Goal: Communication & Community: Share content

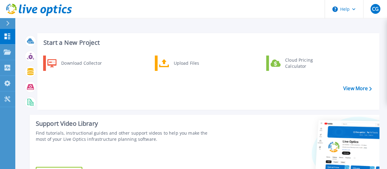
scroll to position [148, 0]
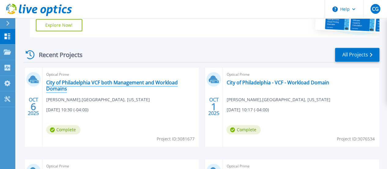
click at [99, 88] on link "City of Philadelphia VCF both Management and Workload Domains" at bounding box center [120, 85] width 149 height 12
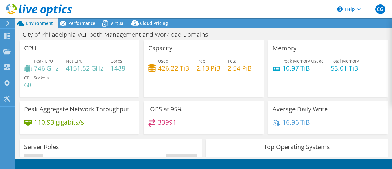
select select "USD"
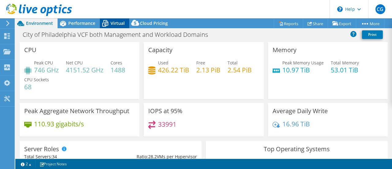
click at [118, 28] on div "Virtual" at bounding box center [114, 23] width 29 height 10
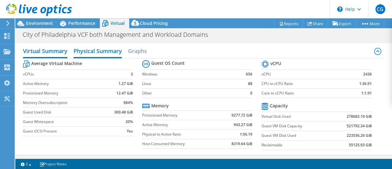
click at [115, 51] on h2 "Physical Summary" at bounding box center [97, 51] width 48 height 13
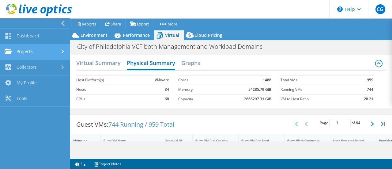
click at [26, 50] on link "Projects" at bounding box center [35, 52] width 70 height 16
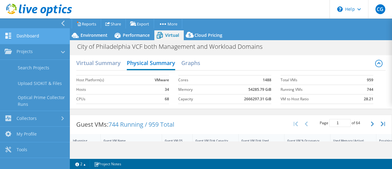
click at [31, 41] on link "Dashboard" at bounding box center [35, 36] width 70 height 16
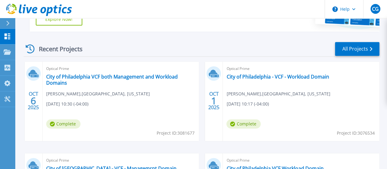
scroll to position [159, 0]
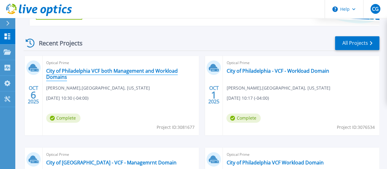
click at [73, 79] on link "City of Philadelphia VCF both Management and Workload Domains" at bounding box center [120, 74] width 149 height 12
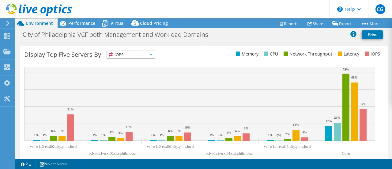
scroll to position [256, 0]
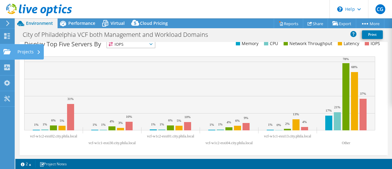
click at [7, 49] on use at bounding box center [6, 51] width 7 height 5
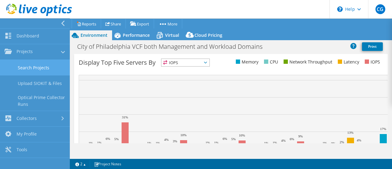
click at [24, 71] on link "Search Projects" at bounding box center [35, 68] width 70 height 16
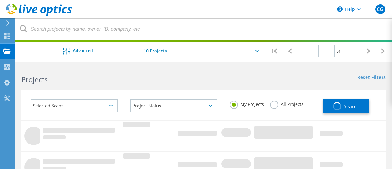
type input "1"
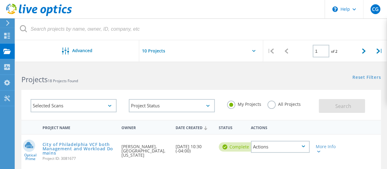
click at [307, 147] on div "Actions" at bounding box center [280, 147] width 59 height 12
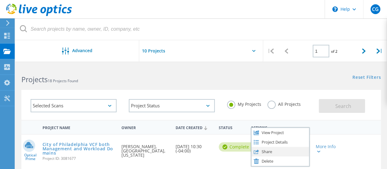
click at [304, 149] on div "Share" at bounding box center [281, 151] width 58 height 9
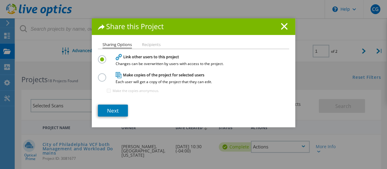
click at [147, 42] on li "Recipients" at bounding box center [151, 44] width 19 height 5
click at [122, 104] on link "Next" at bounding box center [113, 110] width 30 height 12
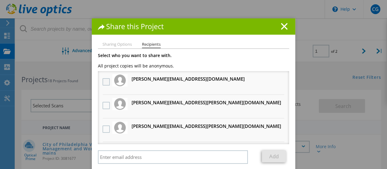
click at [103, 85] on label at bounding box center [107, 81] width 9 height 7
click at [0, 0] on input "checkbox" at bounding box center [0, 0] width 0 height 0
click at [105, 107] on label at bounding box center [107, 105] width 9 height 7
click at [0, 0] on input "checkbox" at bounding box center [0, 0] width 0 height 0
click at [104, 128] on label at bounding box center [107, 128] width 9 height 7
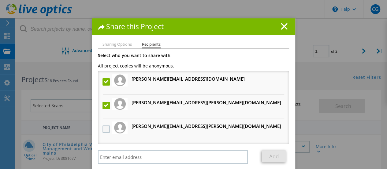
click at [0, 0] on input "checkbox" at bounding box center [0, 0] width 0 height 0
click at [282, 140] on li "[PERSON_NAME][EMAIL_ADDRESS][PERSON_NAME][DOMAIN_NAME] Will receive an anonymou…" at bounding box center [193, 130] width 191 height 24
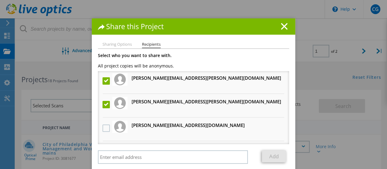
scroll to position [37, 0]
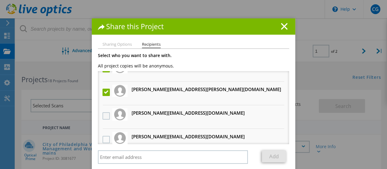
click at [108, 116] on label at bounding box center [107, 115] width 9 height 7
click at [0, 0] on input "checkbox" at bounding box center [0, 0] width 0 height 0
click at [107, 139] on label at bounding box center [107, 139] width 9 height 7
click at [0, 0] on input "checkbox" at bounding box center [0, 0] width 0 height 0
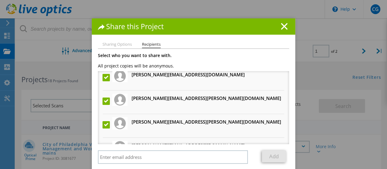
scroll to position [5, 0]
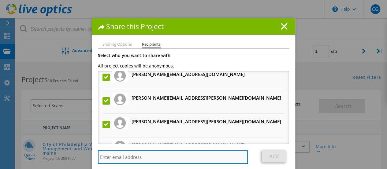
click at [174, 158] on input "search" at bounding box center [173, 156] width 150 height 13
paste input "[PERSON_NAME][EMAIL_ADDRESS][DOMAIN_NAME]"
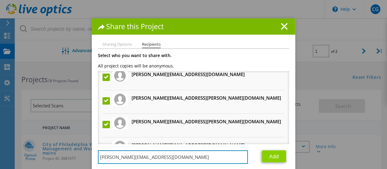
type input "[PERSON_NAME][EMAIL_ADDRESS][DOMAIN_NAME]"
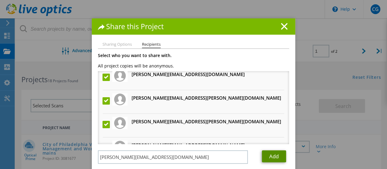
click at [268, 155] on link "Add" at bounding box center [274, 156] width 24 height 12
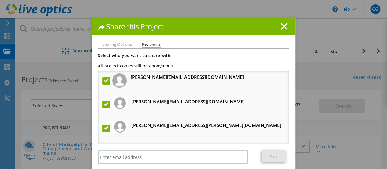
scroll to position [0, 0]
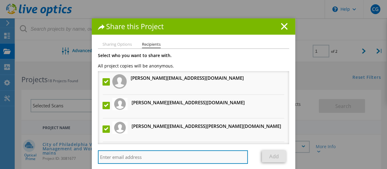
click at [148, 156] on input "search" at bounding box center [173, 156] width 150 height 13
paste input "[EMAIL_ADDRESS][PERSON_NAME][DOMAIN_NAME]"
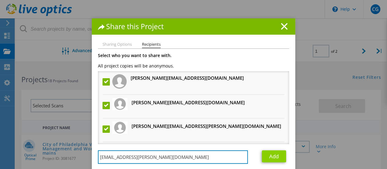
type input "[EMAIL_ADDRESS][PERSON_NAME][DOMAIN_NAME]"
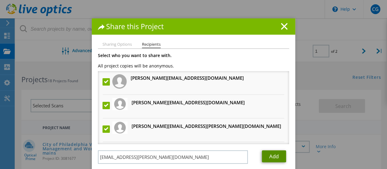
click at [272, 160] on link "Add" at bounding box center [274, 156] width 24 height 12
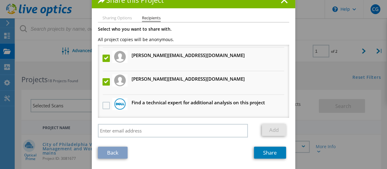
scroll to position [27, 0]
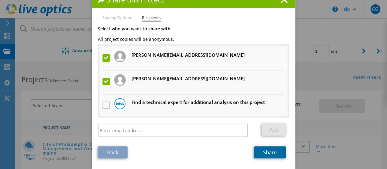
click at [271, 155] on link "Share" at bounding box center [270, 152] width 32 height 12
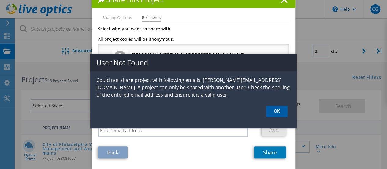
click at [278, 111] on link "OK" at bounding box center [276, 111] width 21 height 11
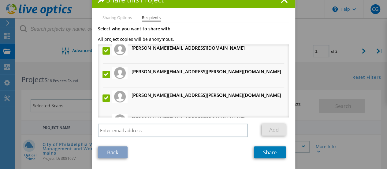
scroll to position [0, 0]
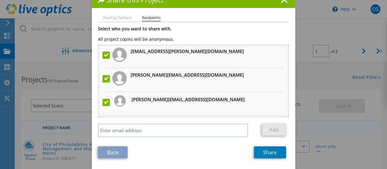
click at [105, 77] on label at bounding box center [107, 78] width 9 height 7
click at [0, 0] on input "checkbox" at bounding box center [0, 0] width 0 height 0
click at [270, 154] on link "Share" at bounding box center [270, 152] width 32 height 12
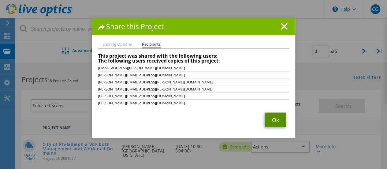
click at [275, 122] on link "Ok" at bounding box center [275, 119] width 21 height 15
